Goal: Task Accomplishment & Management: Manage account settings

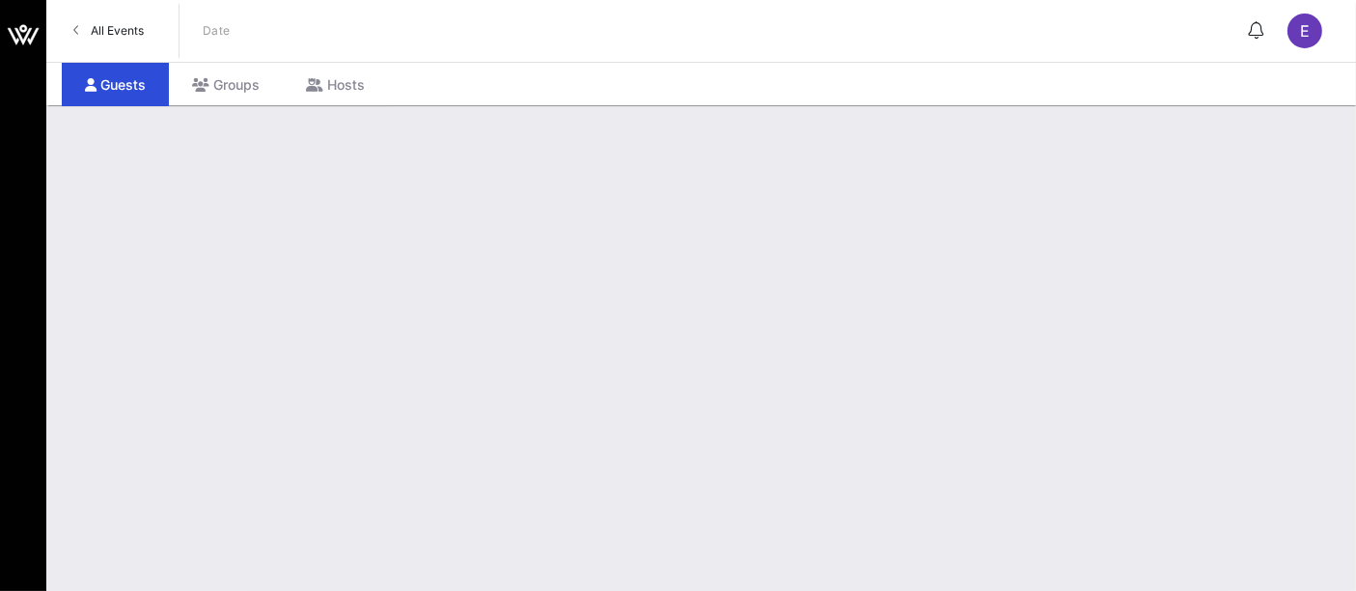
click at [121, 24] on span "All Events" at bounding box center [117, 30] width 53 height 14
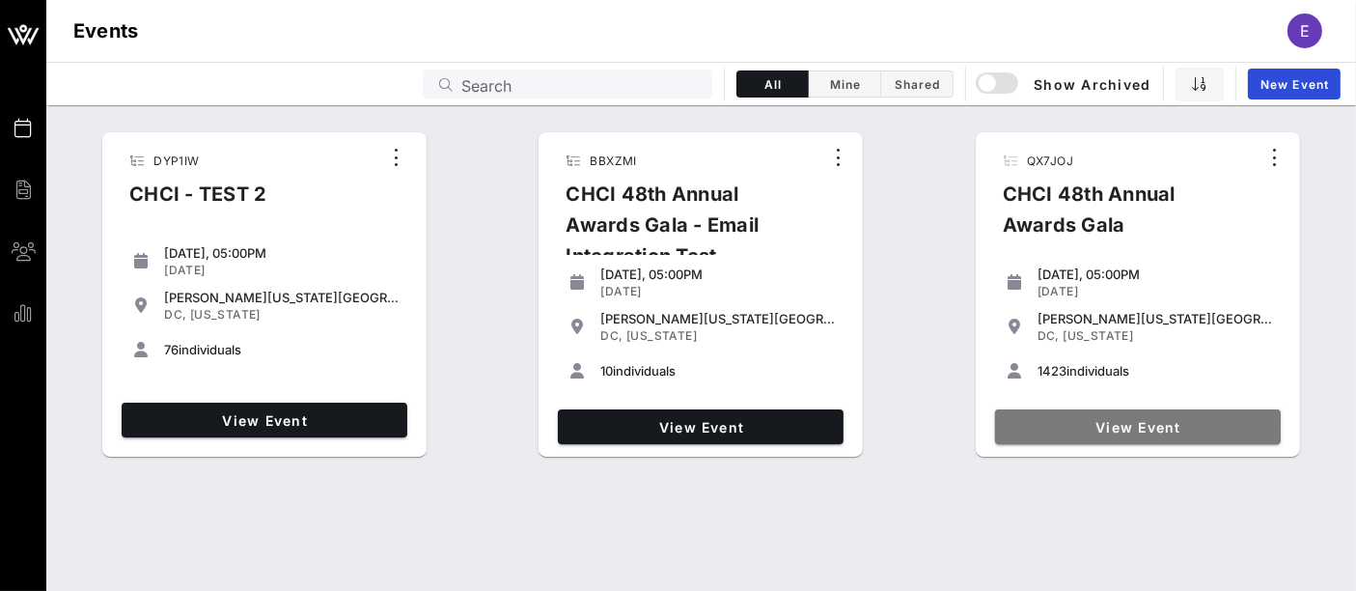
click at [1087, 420] on span "View Event" at bounding box center [1138, 427] width 270 height 16
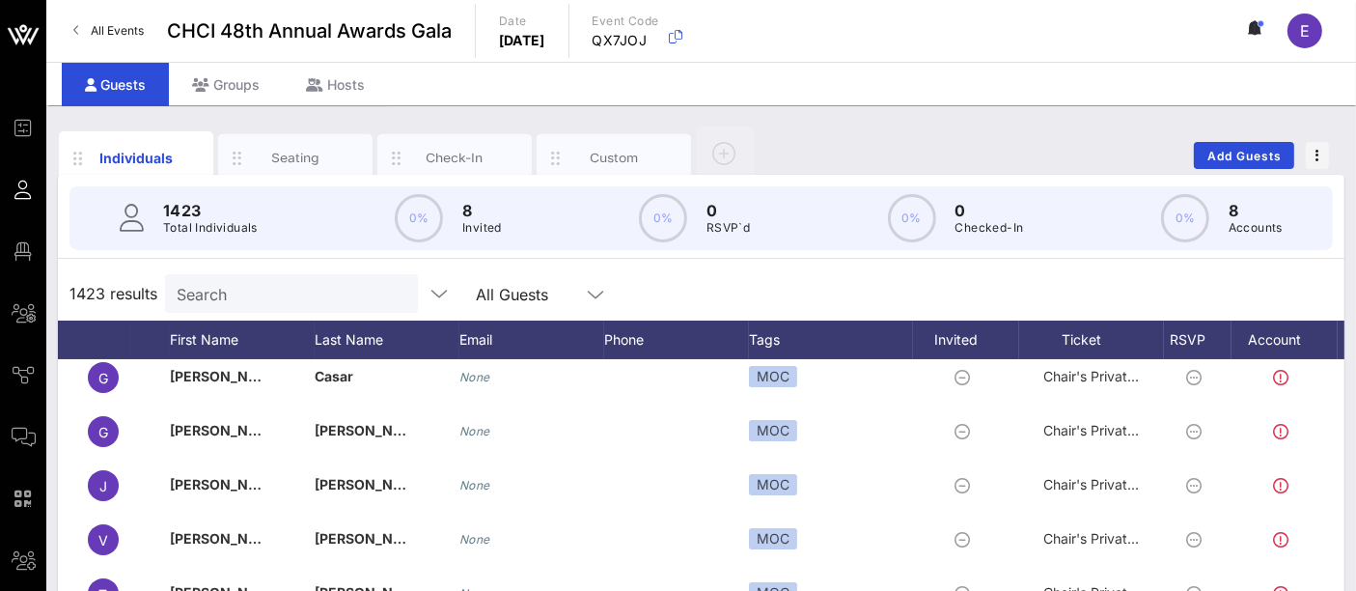
scroll to position [8, 31]
click at [291, 149] on div "Seating" at bounding box center [296, 158] width 86 height 18
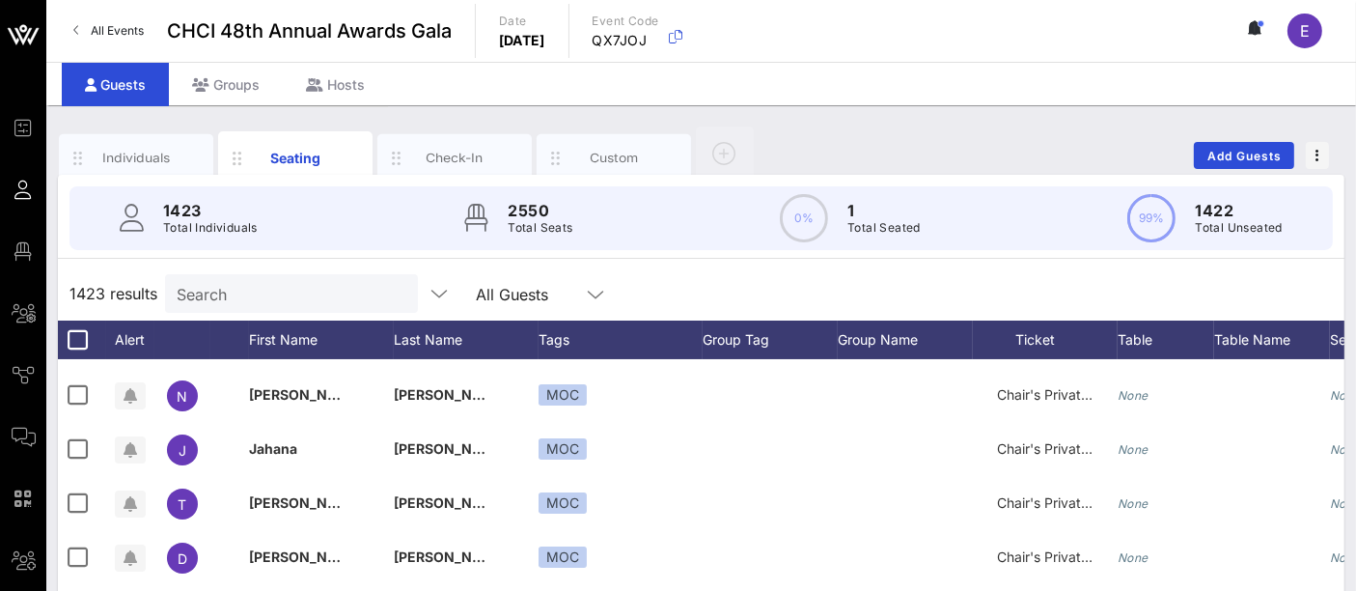
scroll to position [542, 0]
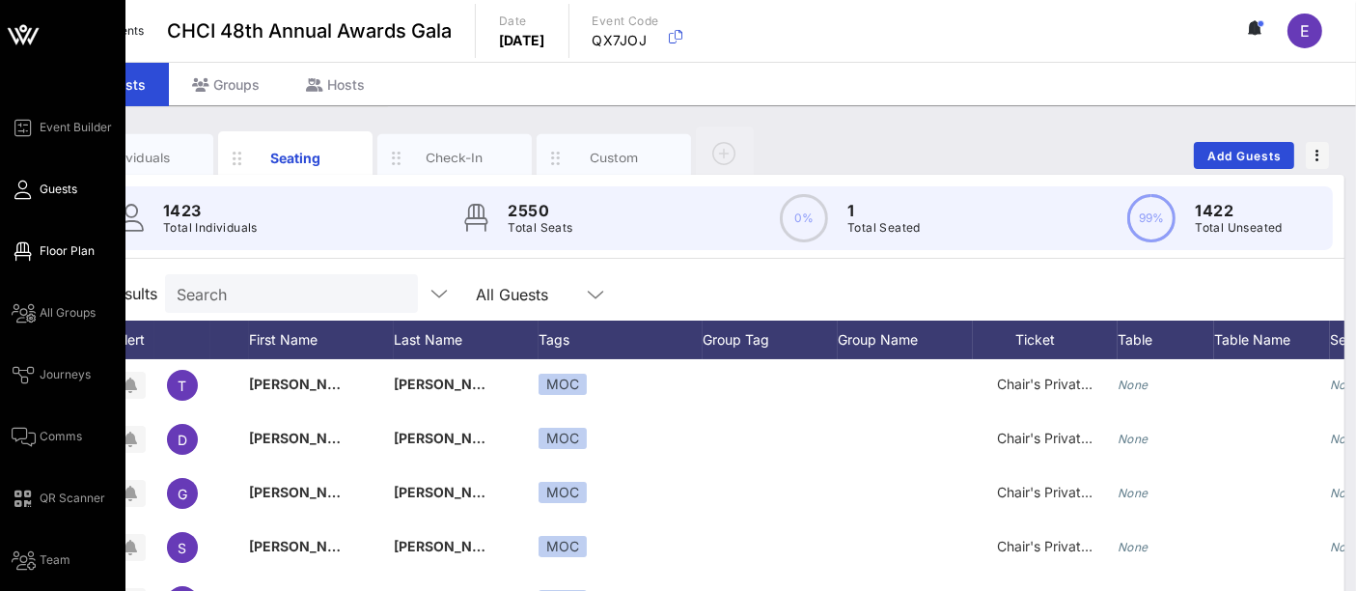
click at [58, 255] on span "Floor Plan" at bounding box center [67, 250] width 55 height 17
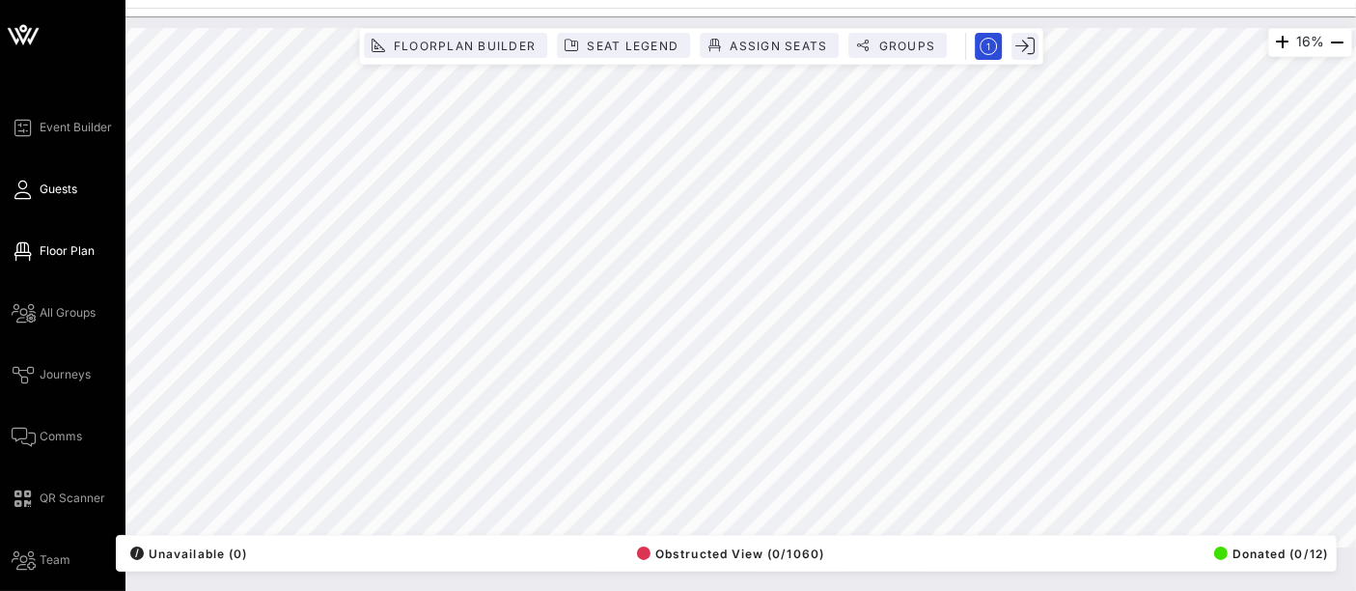
click at [61, 199] on link "Guests" at bounding box center [45, 189] width 66 height 23
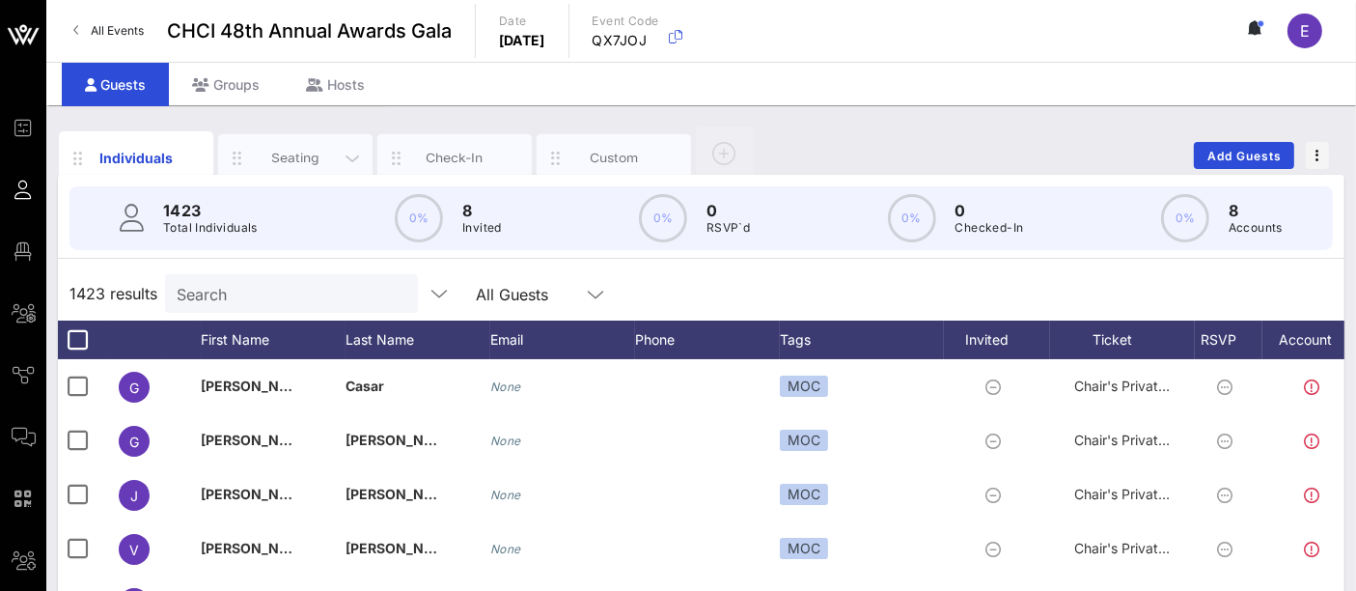
click at [325, 159] on div "Seating" at bounding box center [296, 158] width 86 height 18
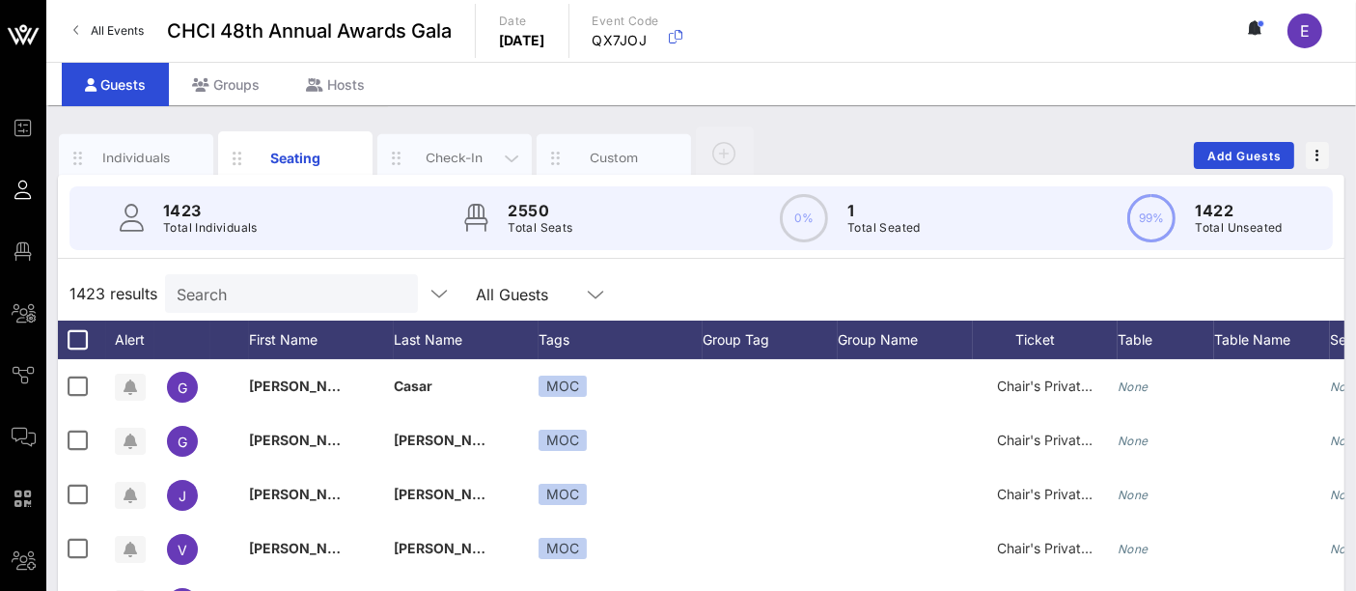
click at [427, 164] on div "Check-In" at bounding box center [455, 158] width 86 height 18
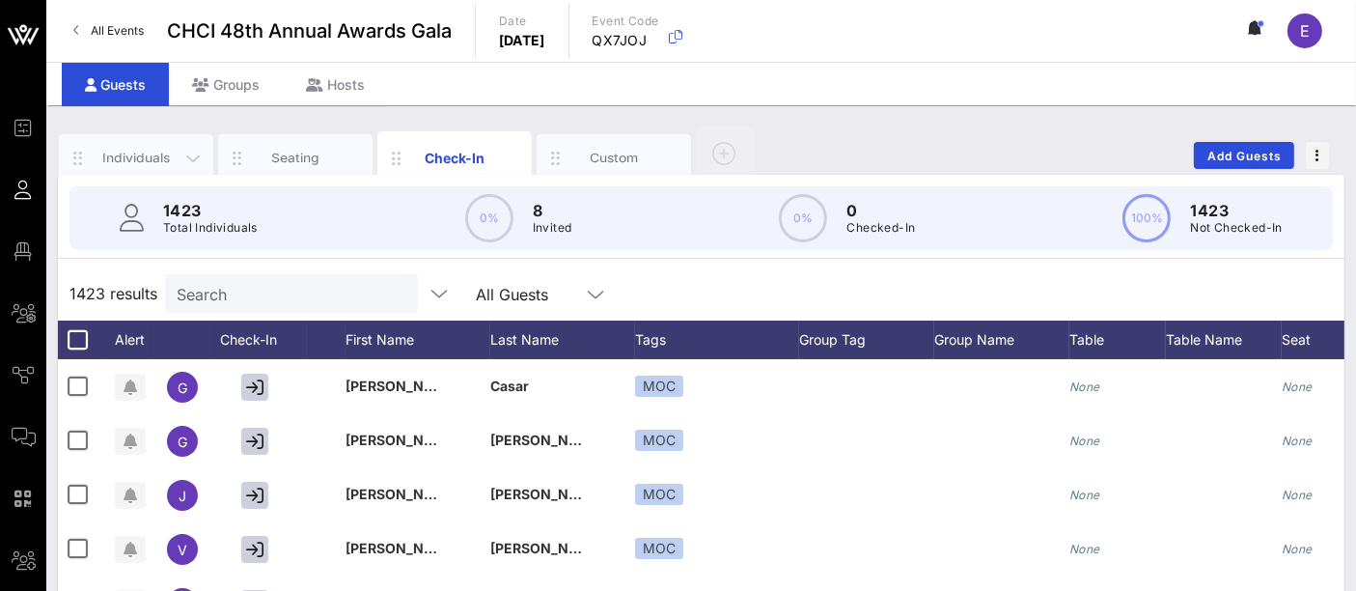
click at [176, 152] on div "Individuals" at bounding box center [137, 158] width 86 height 18
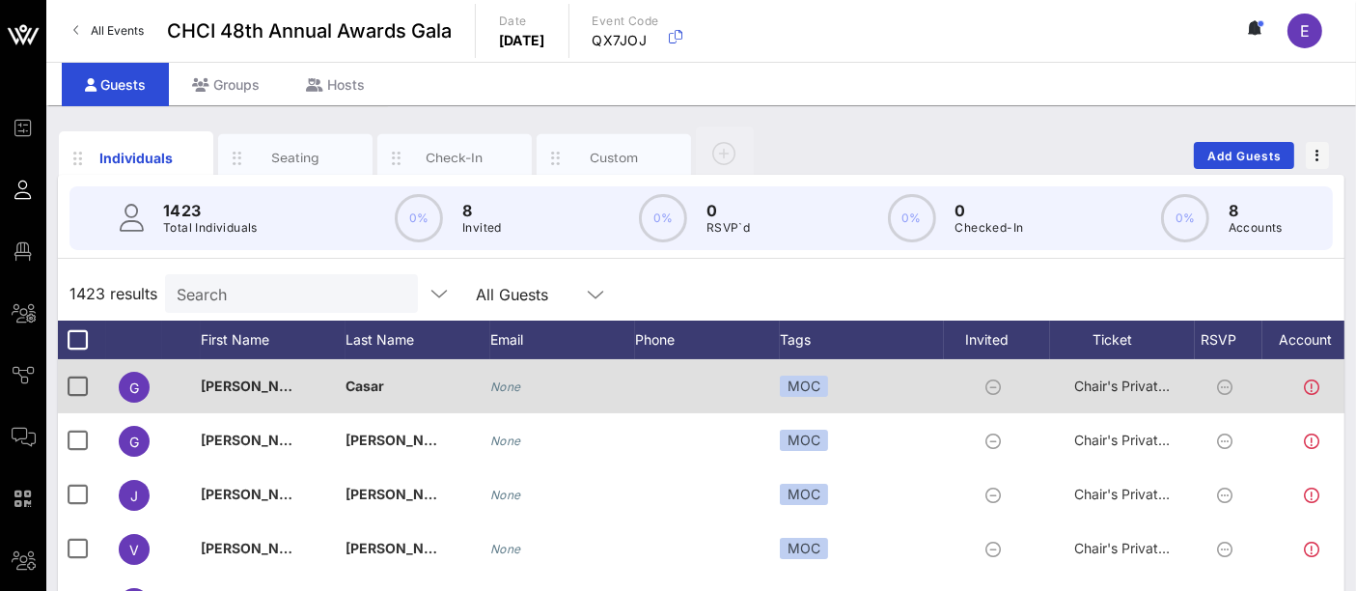
click at [364, 387] on span "Casar" at bounding box center [364, 385] width 39 height 16
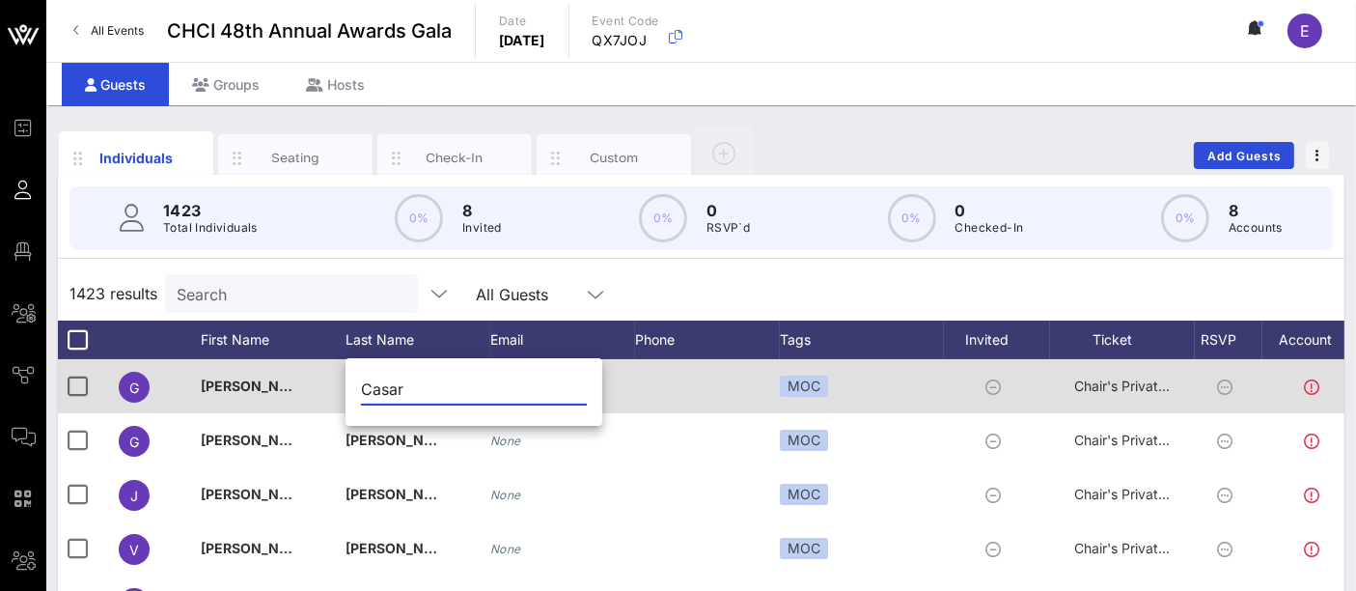
click at [364, 387] on div "Event Builder Guests Floor Plan All Groups Journeys Comms QR Scanner Team Setti…" at bounding box center [678, 478] width 1356 height 957
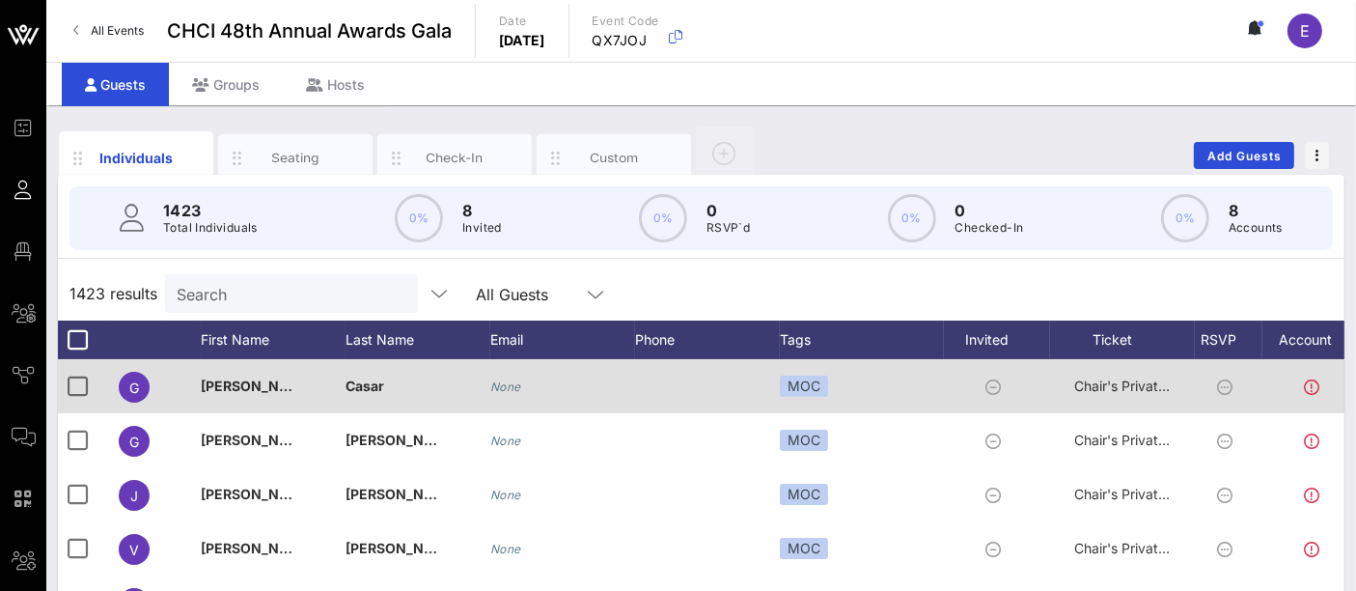
click at [367, 385] on span "Casar" at bounding box center [364, 385] width 39 height 16
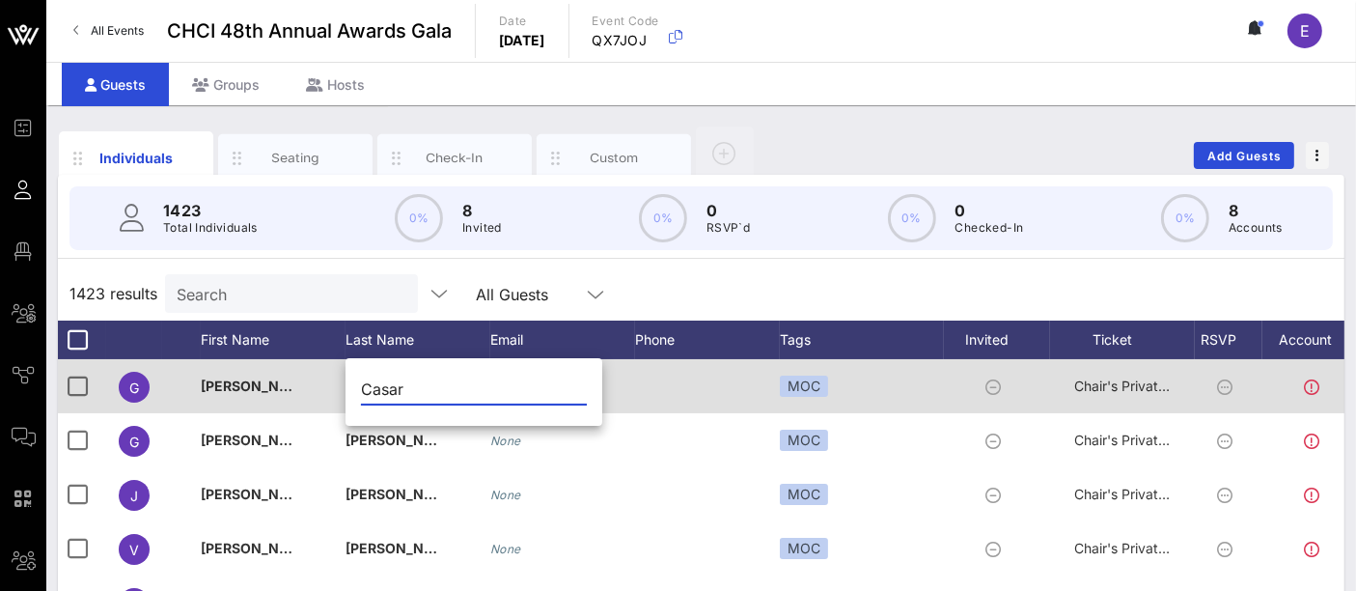
click at [367, 385] on div "Event Builder Guests Floor Plan All Groups Journeys Comms QR Scanner Team Setti…" at bounding box center [678, 478] width 1356 height 957
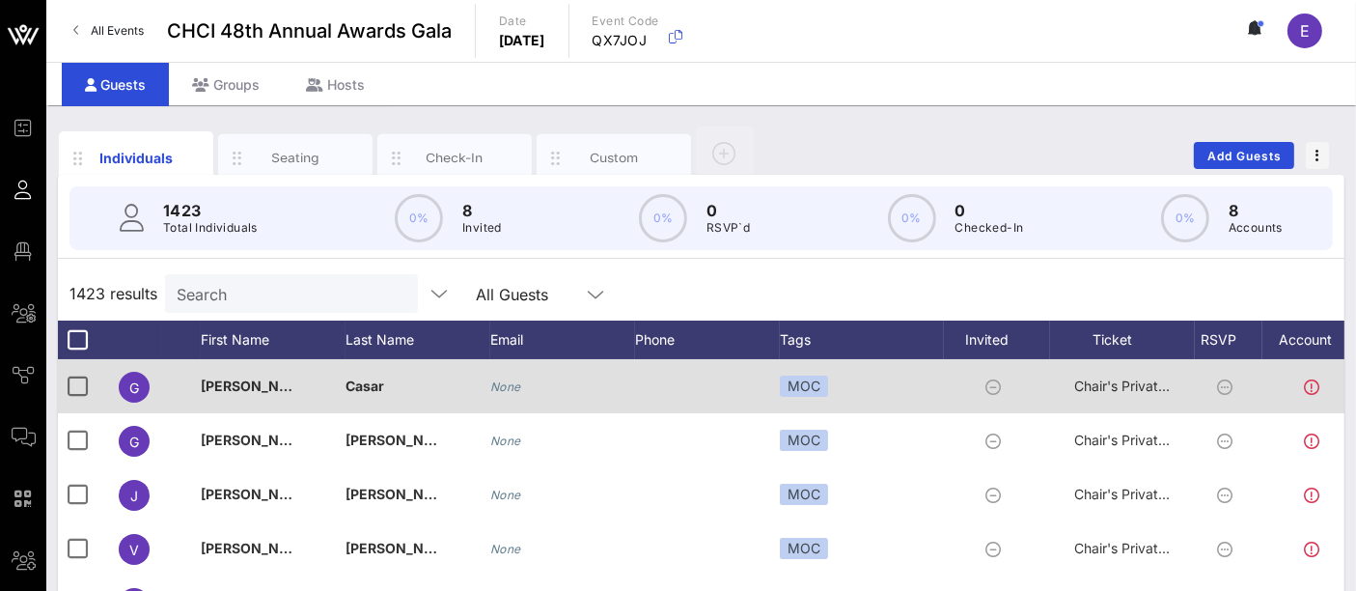
click at [223, 383] on span "[PERSON_NAME]" at bounding box center [258, 385] width 114 height 16
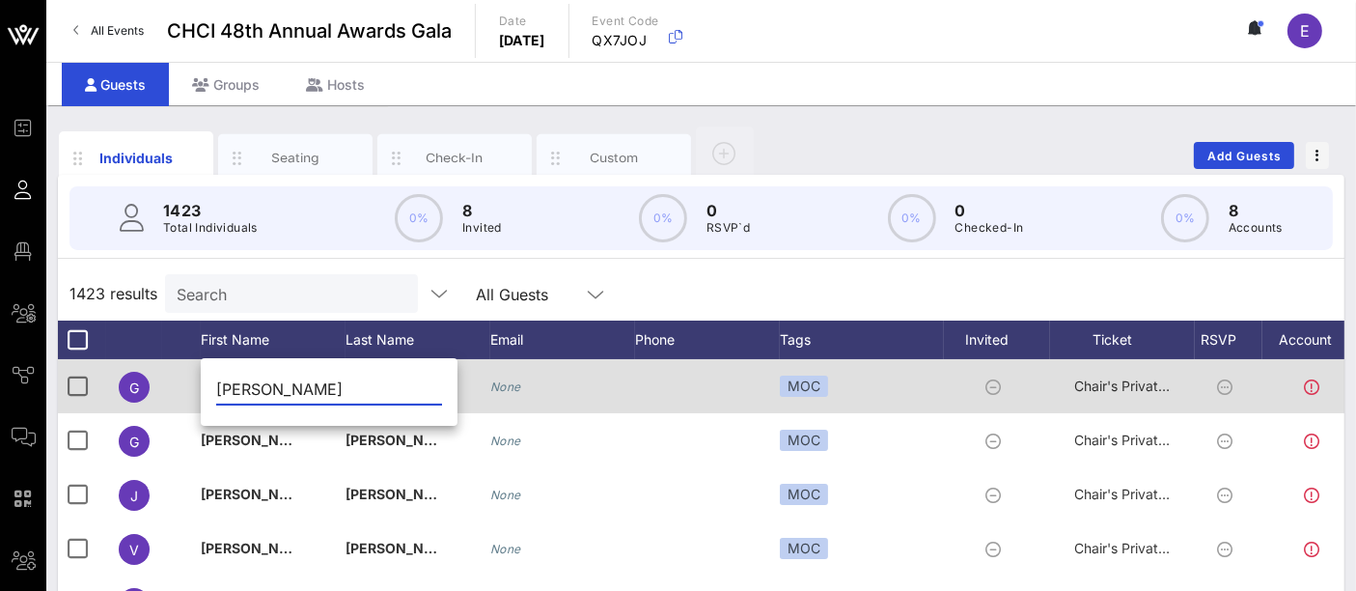
click at [223, 383] on div "Event Builder Guests Floor Plan All Groups Journeys Comms QR Scanner Team Setti…" at bounding box center [678, 478] width 1356 height 957
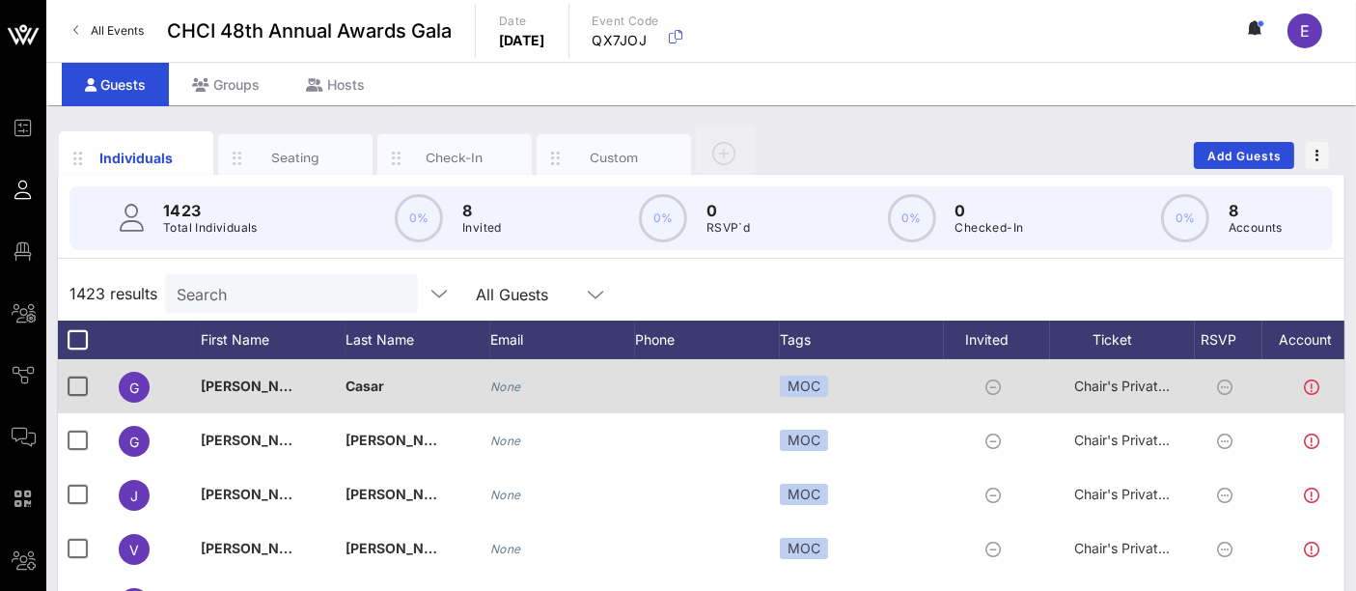
click at [207, 383] on span "[PERSON_NAME]" at bounding box center [258, 385] width 114 height 16
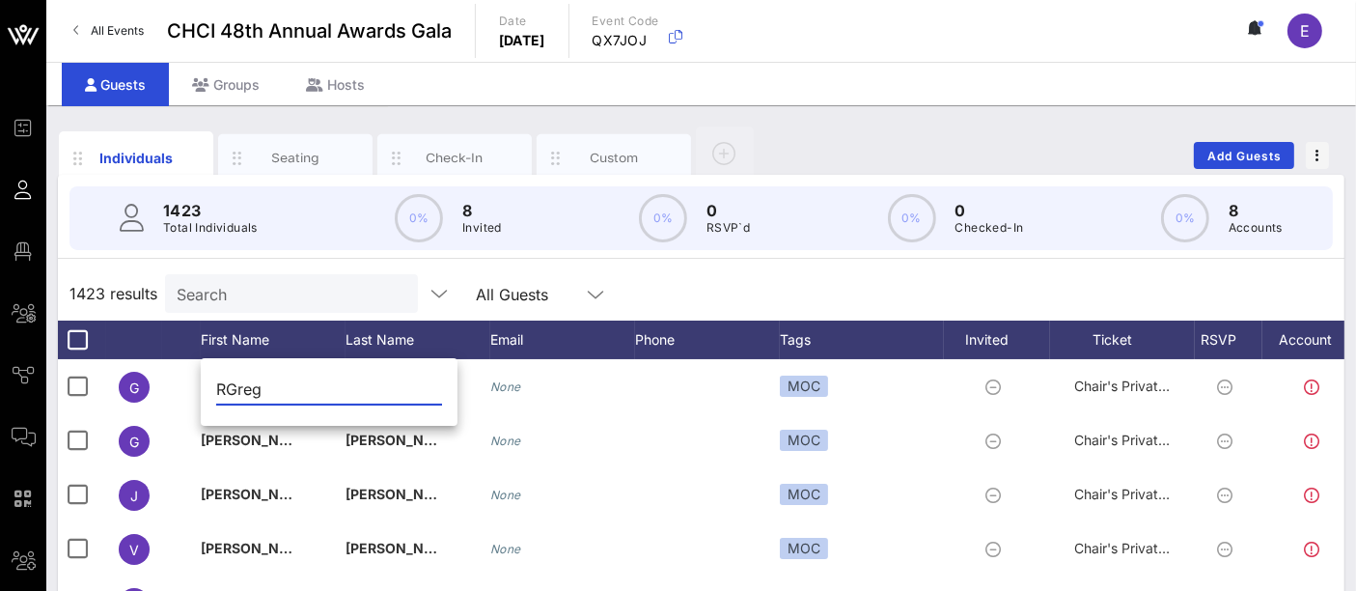
type input "[PERSON_NAME]"
click at [813, 296] on div "1423 results Search All Guests" at bounding box center [701, 293] width 1286 height 54
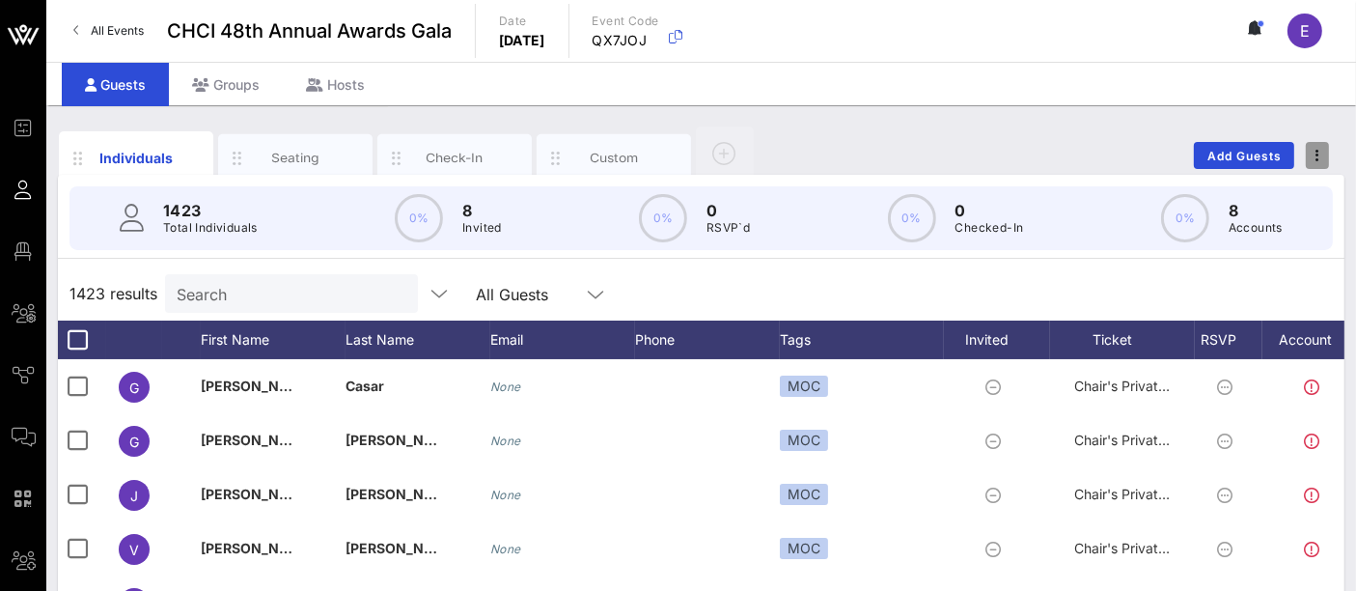
click at [1314, 158] on span "button" at bounding box center [1317, 156] width 23 height 14
click at [1001, 135] on div "Individuals Seating Check-In Custom Add Guests" at bounding box center [701, 155] width 1286 height 62
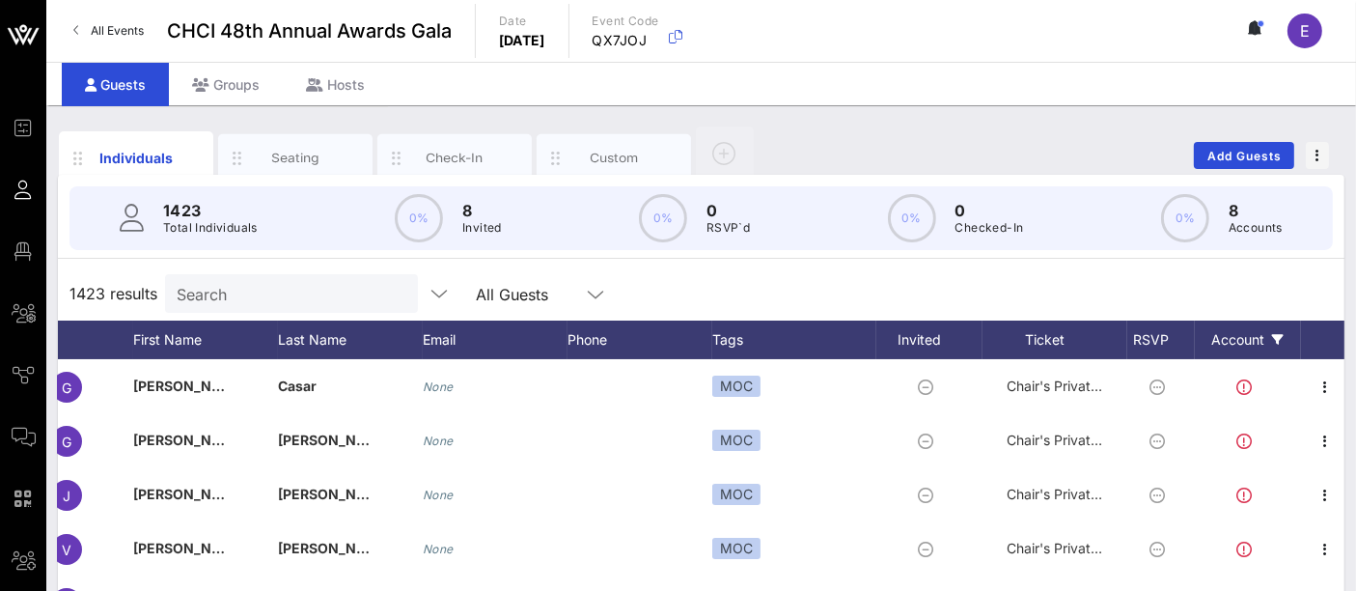
scroll to position [0, 71]
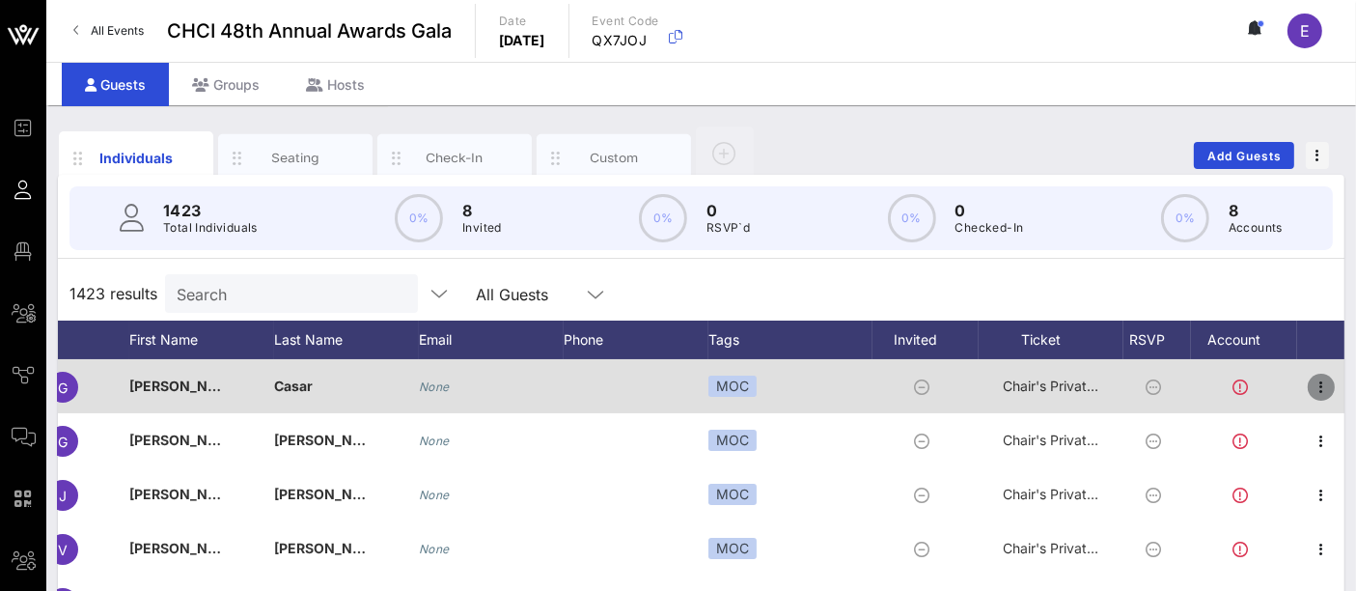
click at [1323, 384] on icon "button" at bounding box center [1321, 386] width 23 height 23
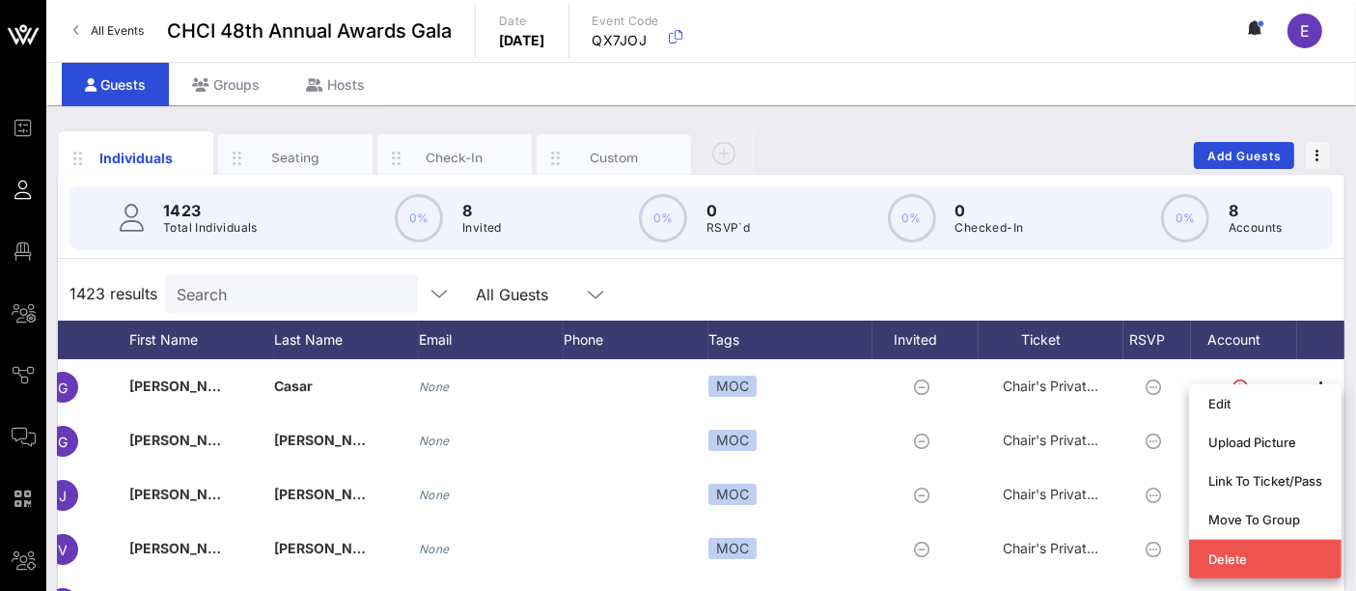
click at [1283, 294] on div "1423 results Search All Guests" at bounding box center [701, 293] width 1286 height 54
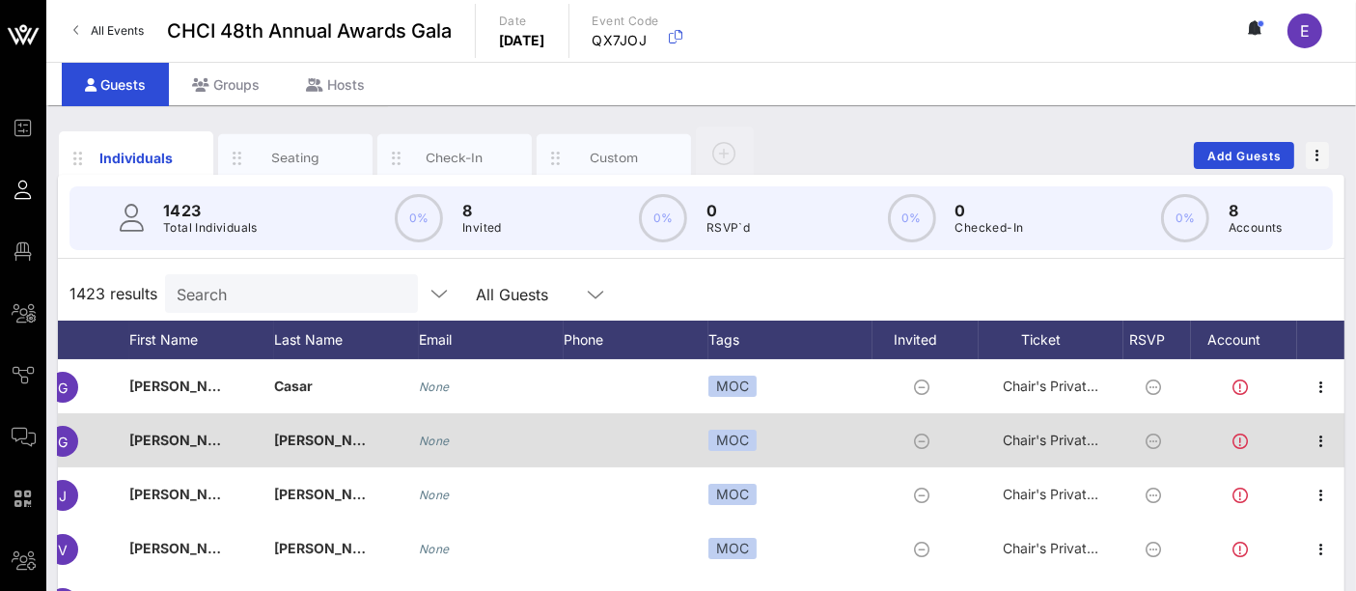
scroll to position [0, 0]
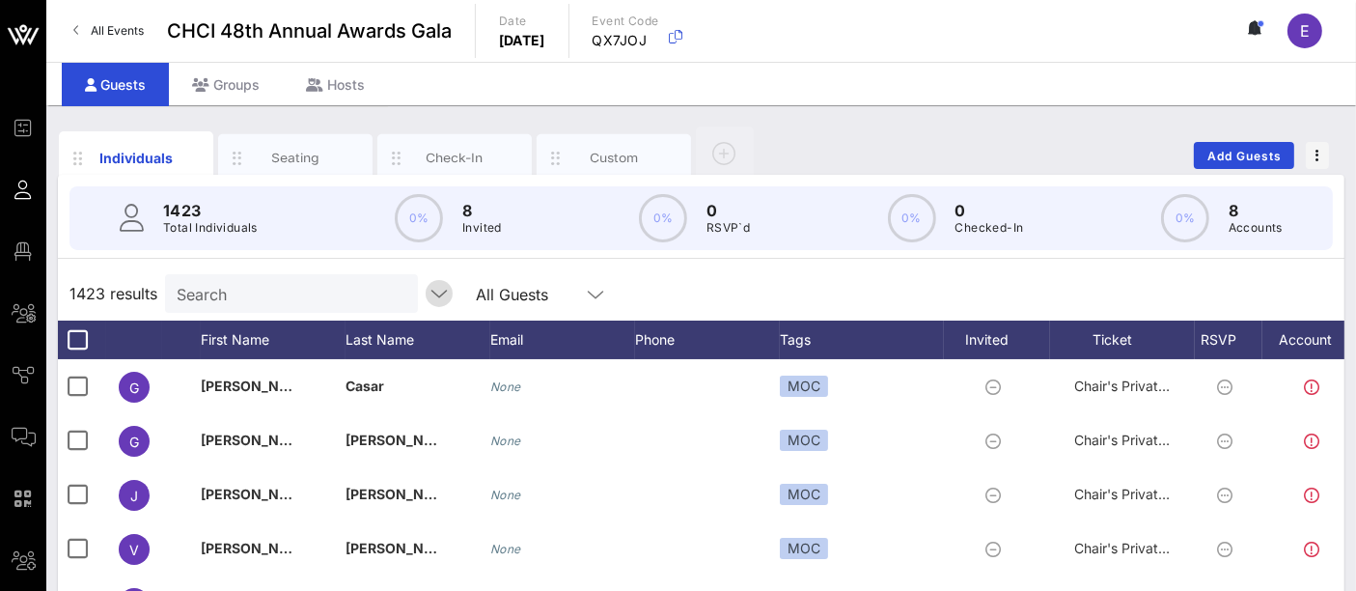
click at [428, 298] on icon "button" at bounding box center [439, 293] width 23 height 23
click at [419, 298] on div "Event Builder Guests Floor Plan All Groups Journeys Comms QR Scanner Team Setti…" at bounding box center [678, 478] width 1356 height 957
click at [593, 300] on div "All Guests" at bounding box center [541, 293] width 154 height 39
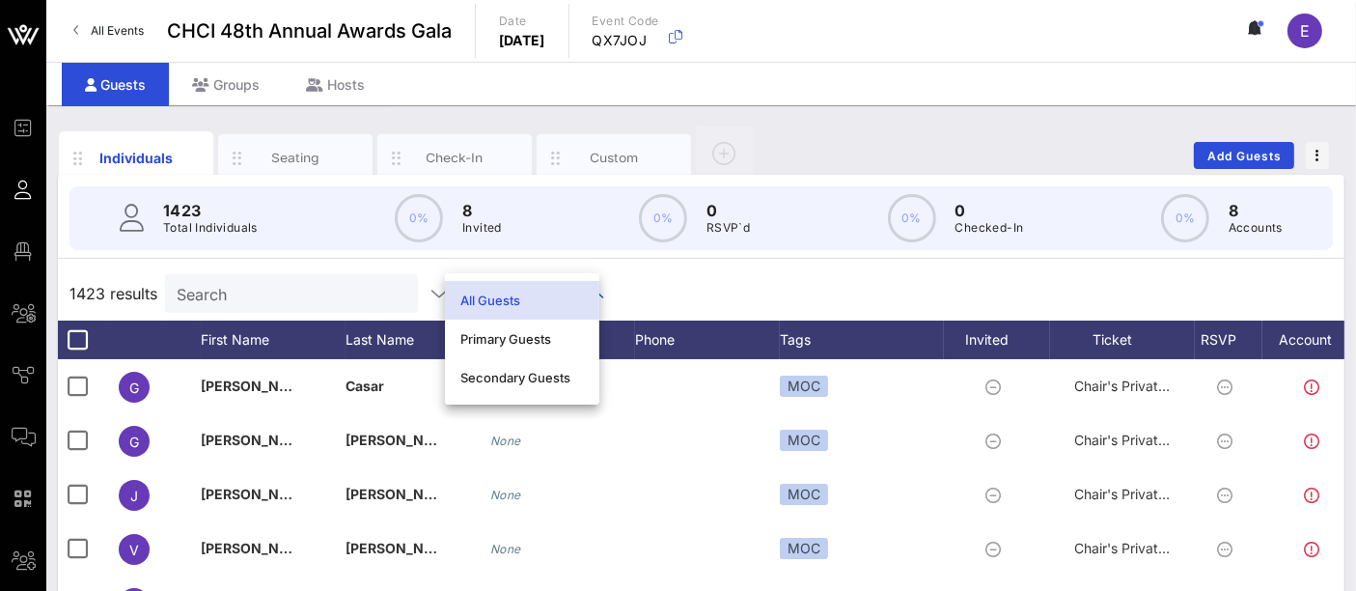
click at [624, 288] on div "1423 results Search All Guests" at bounding box center [701, 293] width 1286 height 54
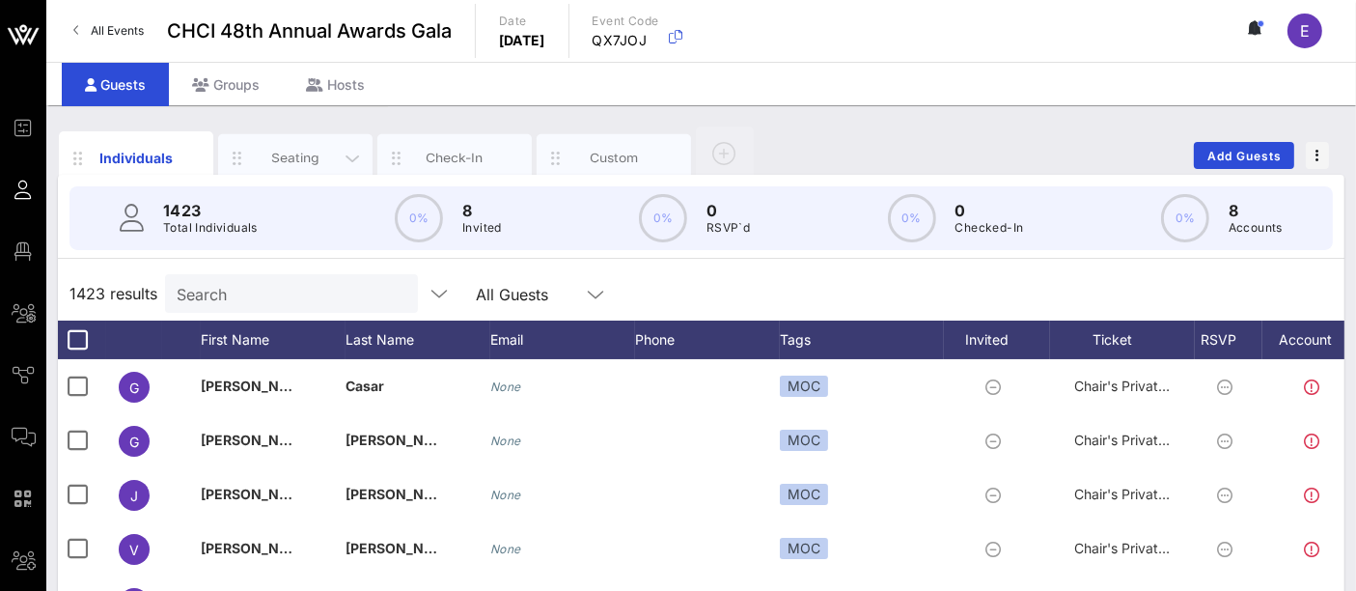
click at [318, 149] on div "Seating" at bounding box center [296, 158] width 86 height 18
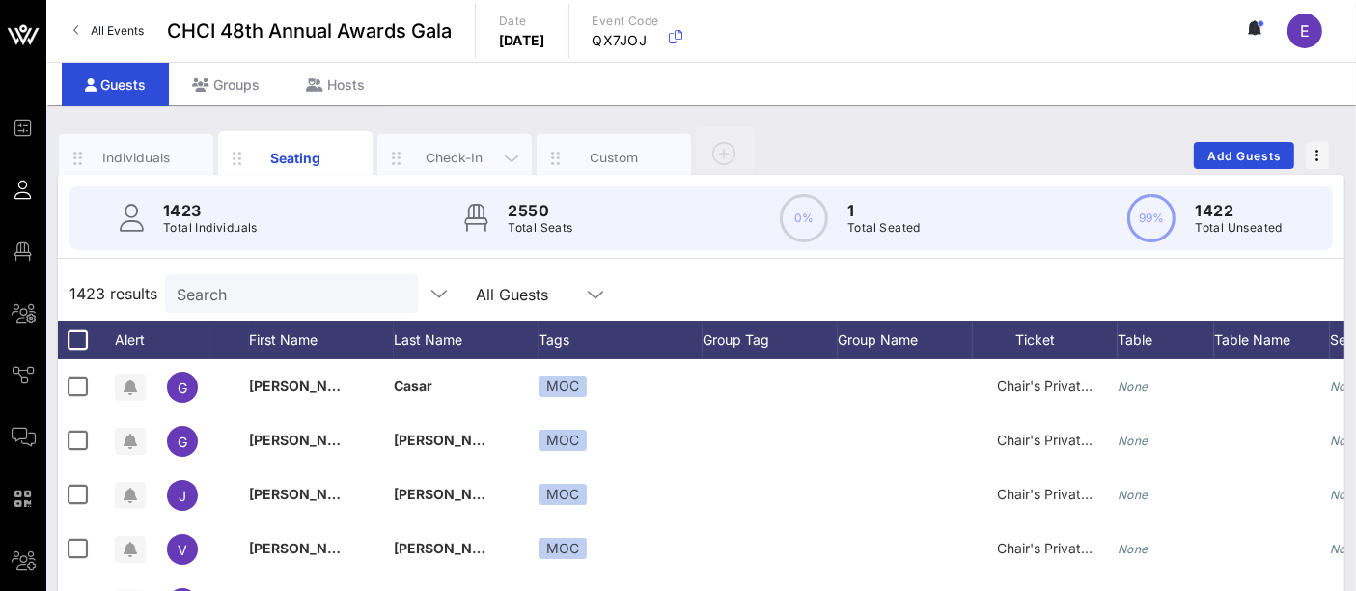
click at [442, 159] on div "Check-In" at bounding box center [455, 158] width 86 height 18
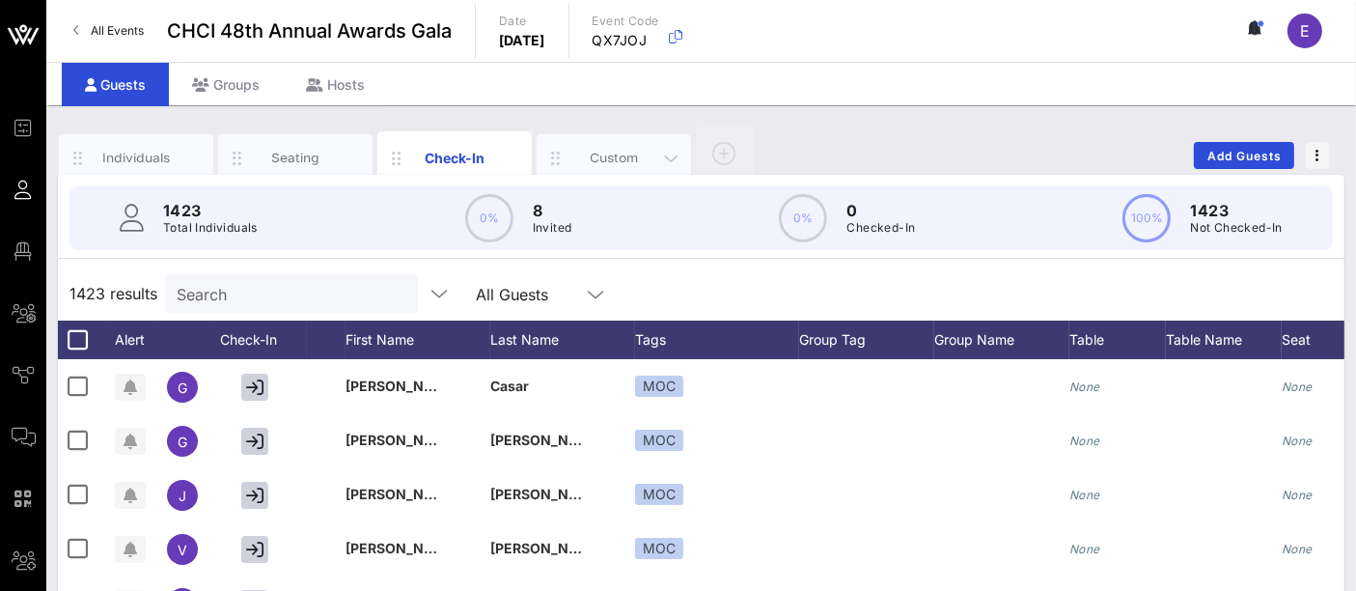
click at [614, 155] on div "Custom" at bounding box center [614, 158] width 86 height 18
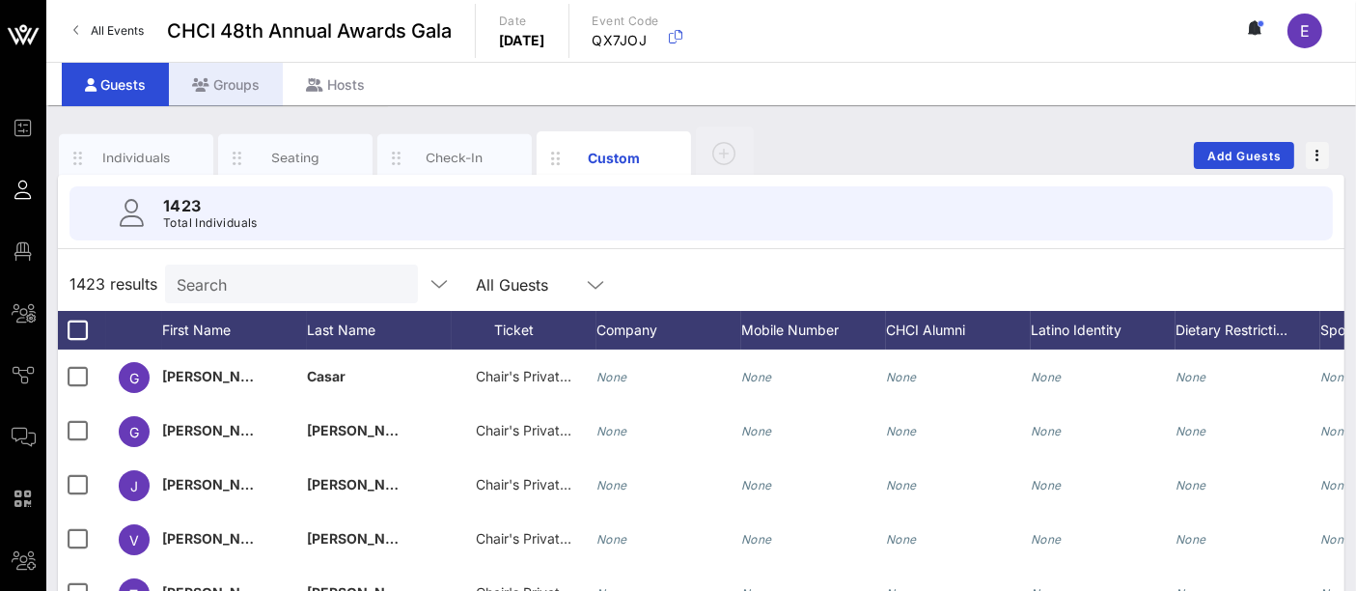
click at [232, 91] on div "Groups" at bounding box center [226, 84] width 114 height 43
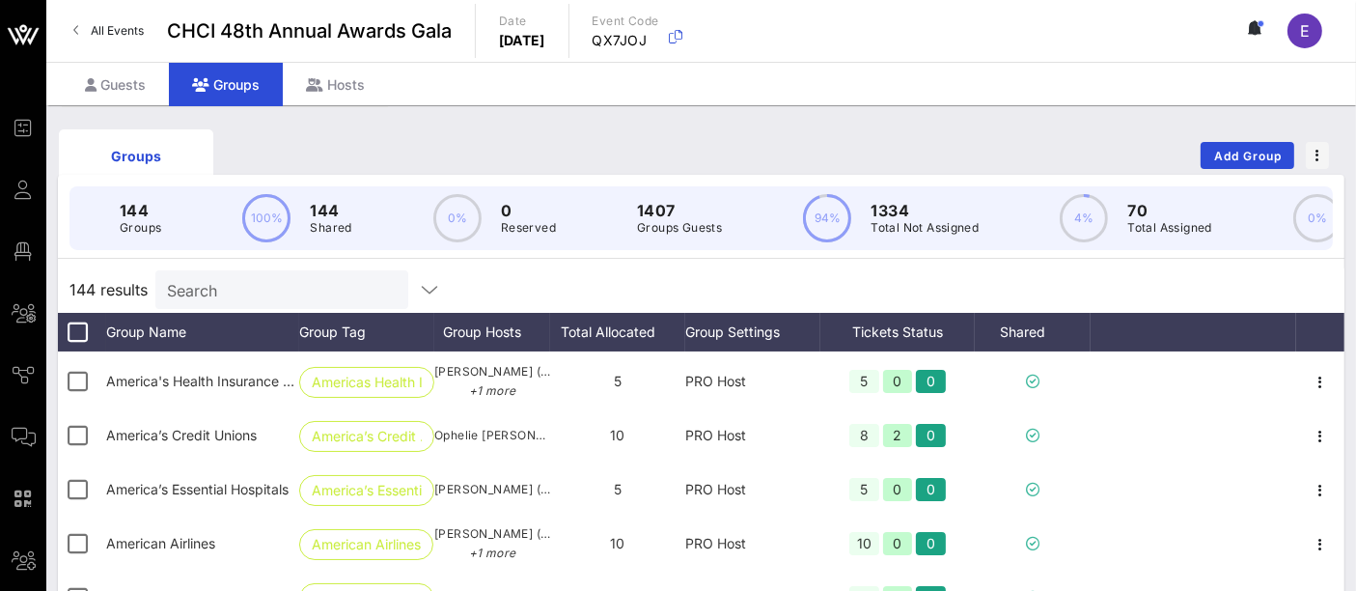
scroll to position [505, 0]
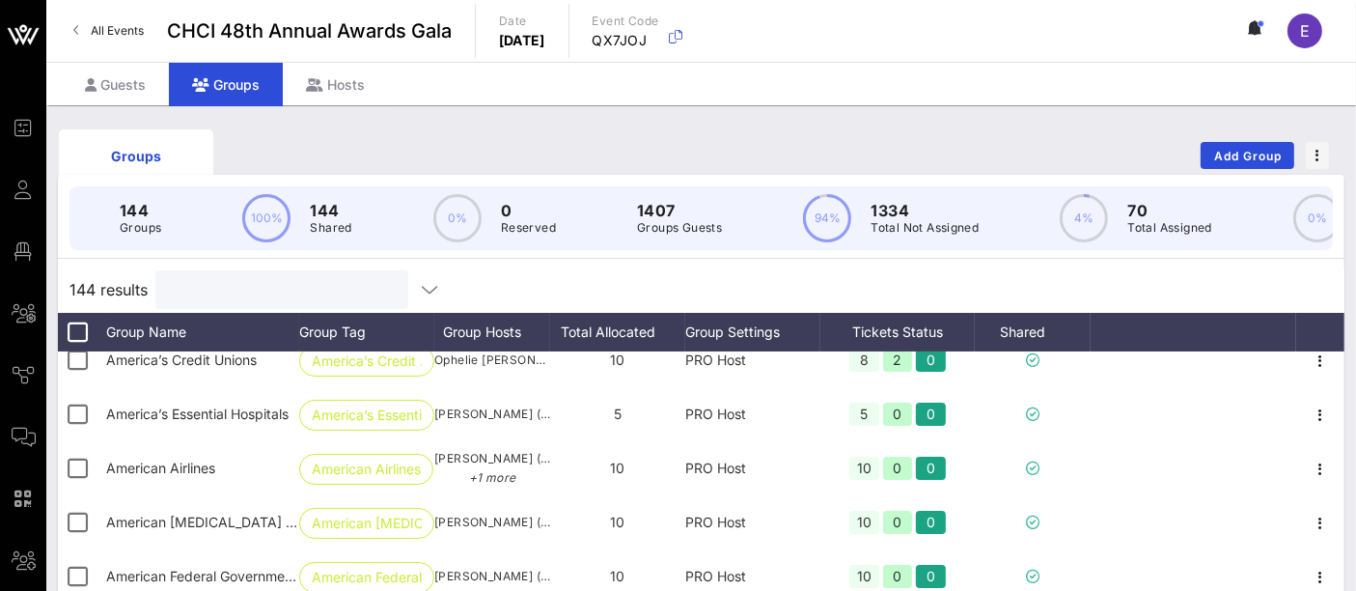
click at [236, 302] on input "text" at bounding box center [280, 289] width 226 height 25
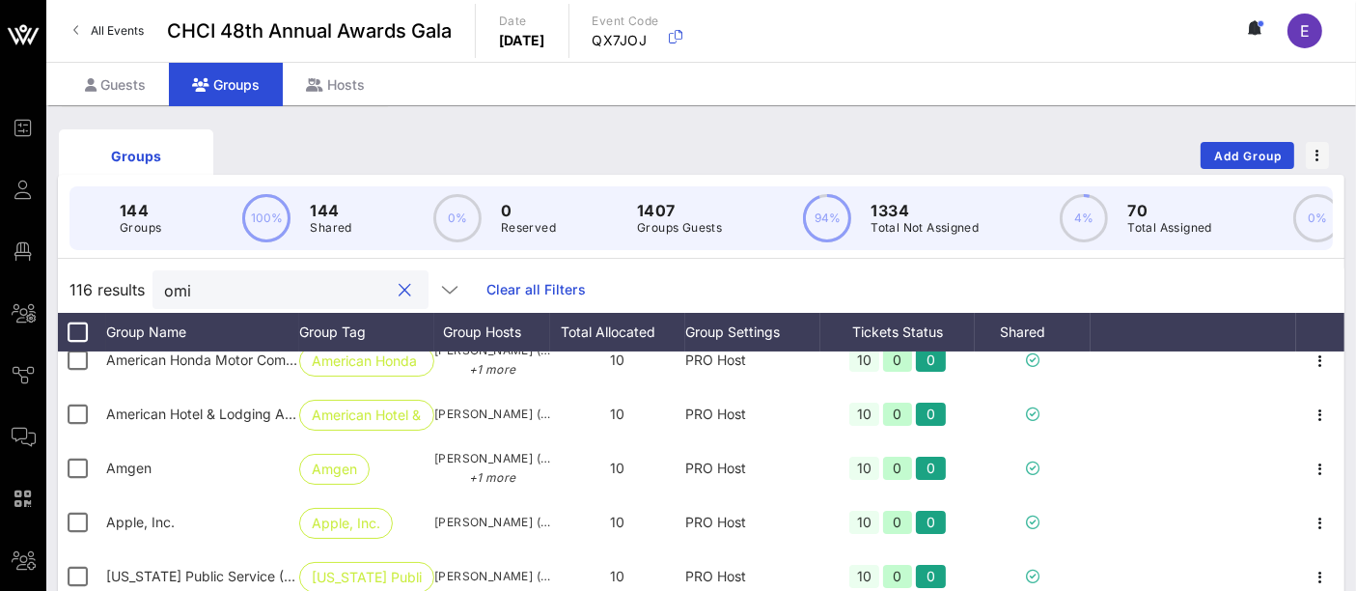
scroll to position [0, 0]
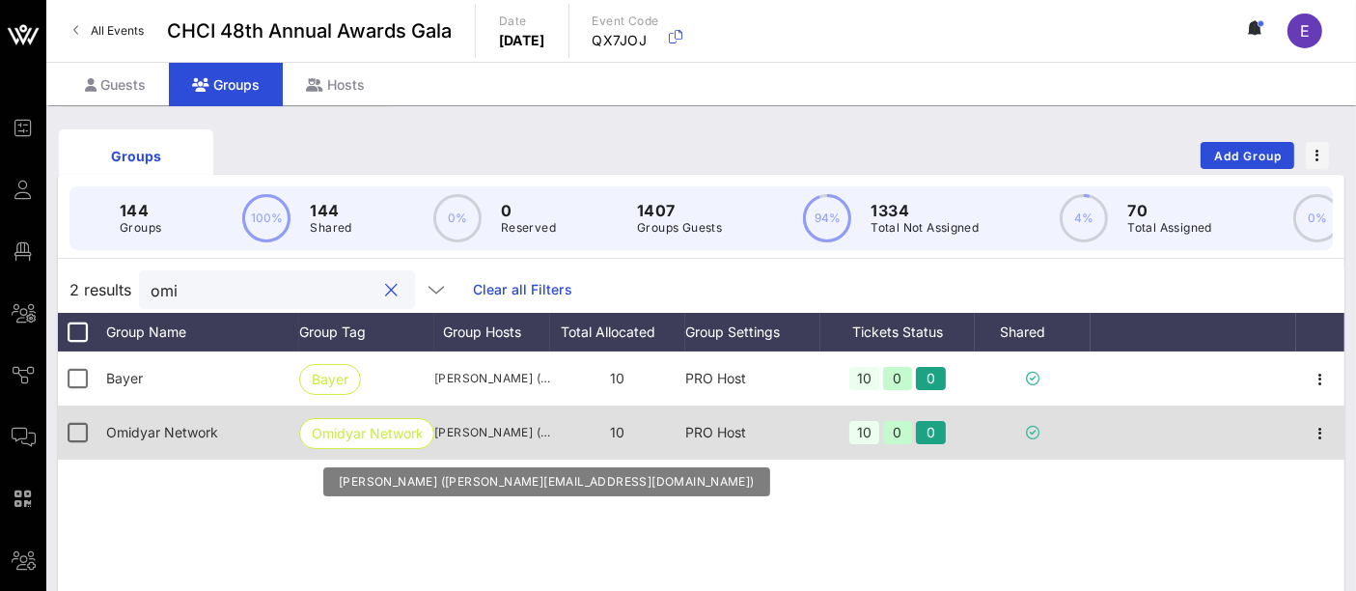
type input "omi"
click at [516, 442] on span "[PERSON_NAME] ([PERSON_NAME][EMAIL_ADDRESS][DOMAIN_NAME])" at bounding box center [492, 432] width 116 height 19
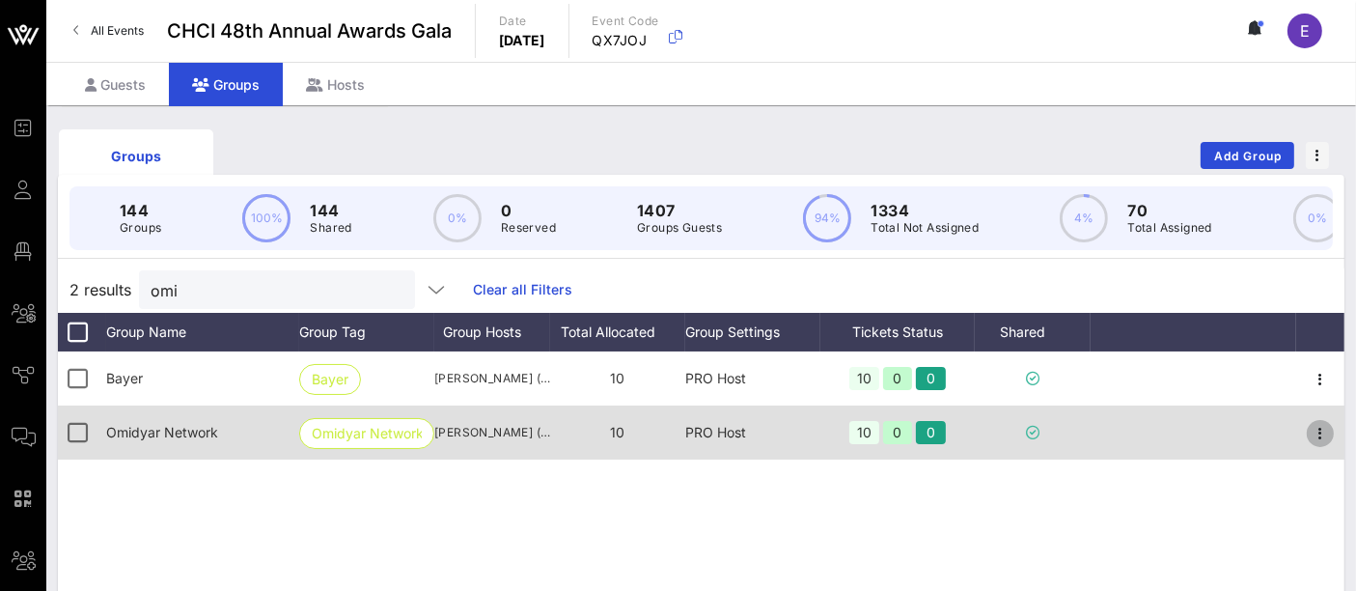
click at [1318, 445] on icon "button" at bounding box center [1320, 433] width 23 height 23
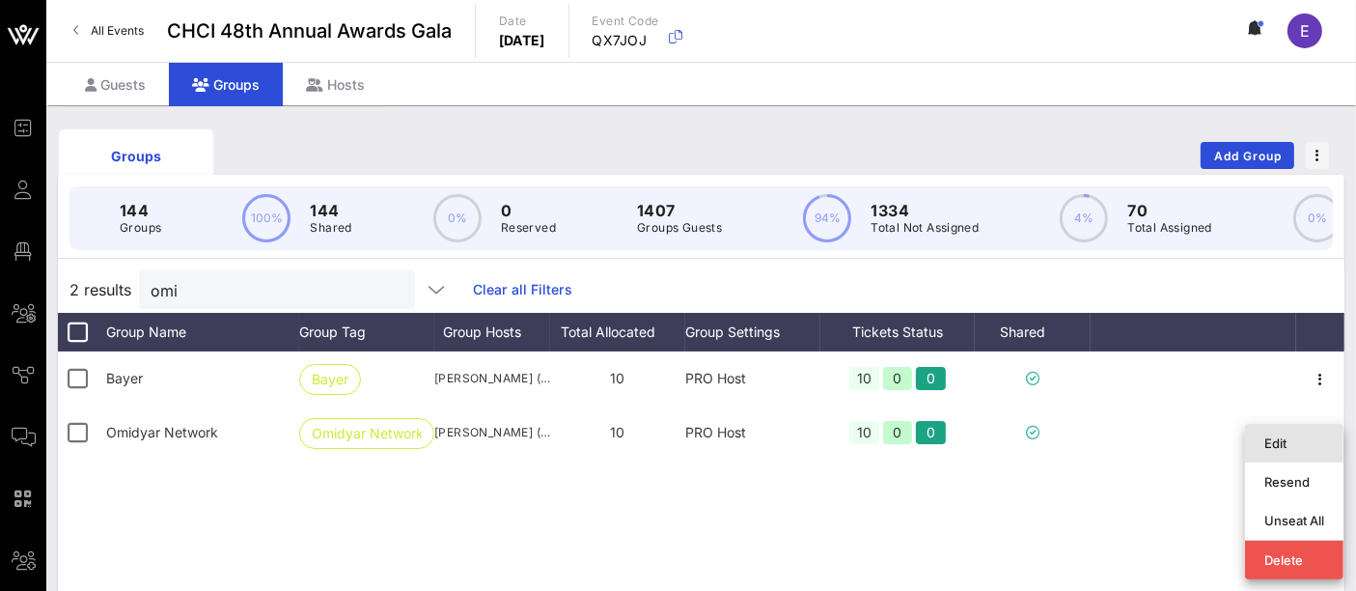
click at [1279, 446] on div "Edit" at bounding box center [1294, 442] width 60 height 15
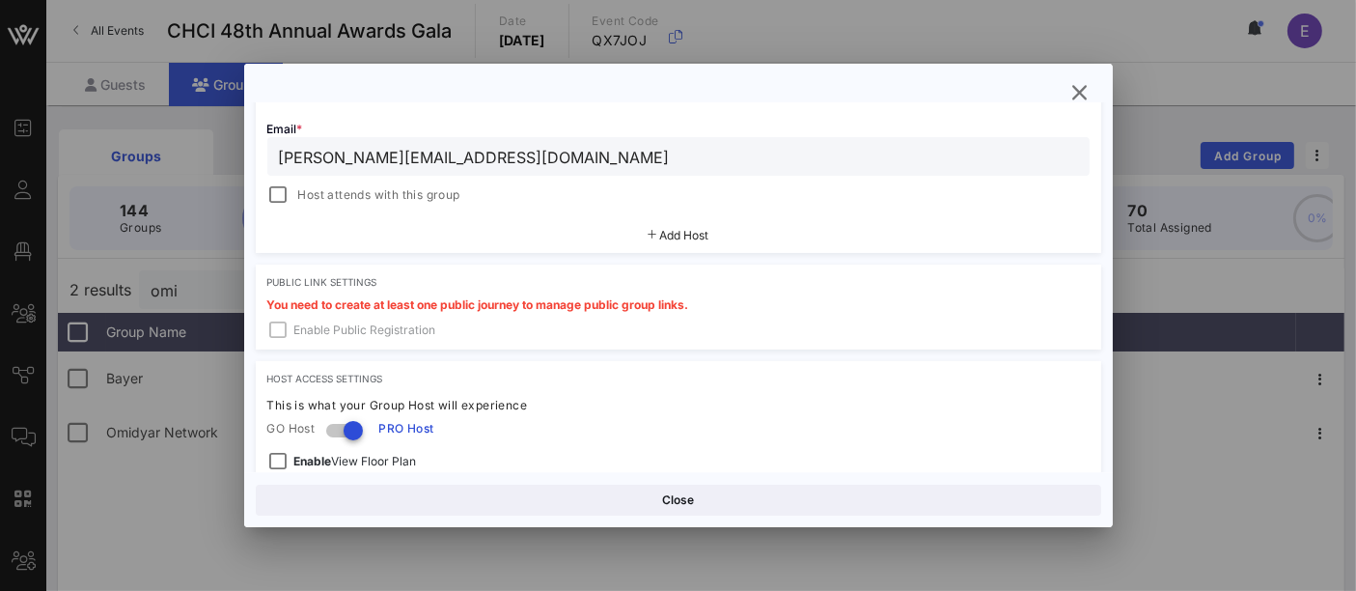
scroll to position [448, 0]
click at [1075, 92] on icon "button" at bounding box center [1079, 92] width 23 height 23
